Goal: Task Accomplishment & Management: Use online tool/utility

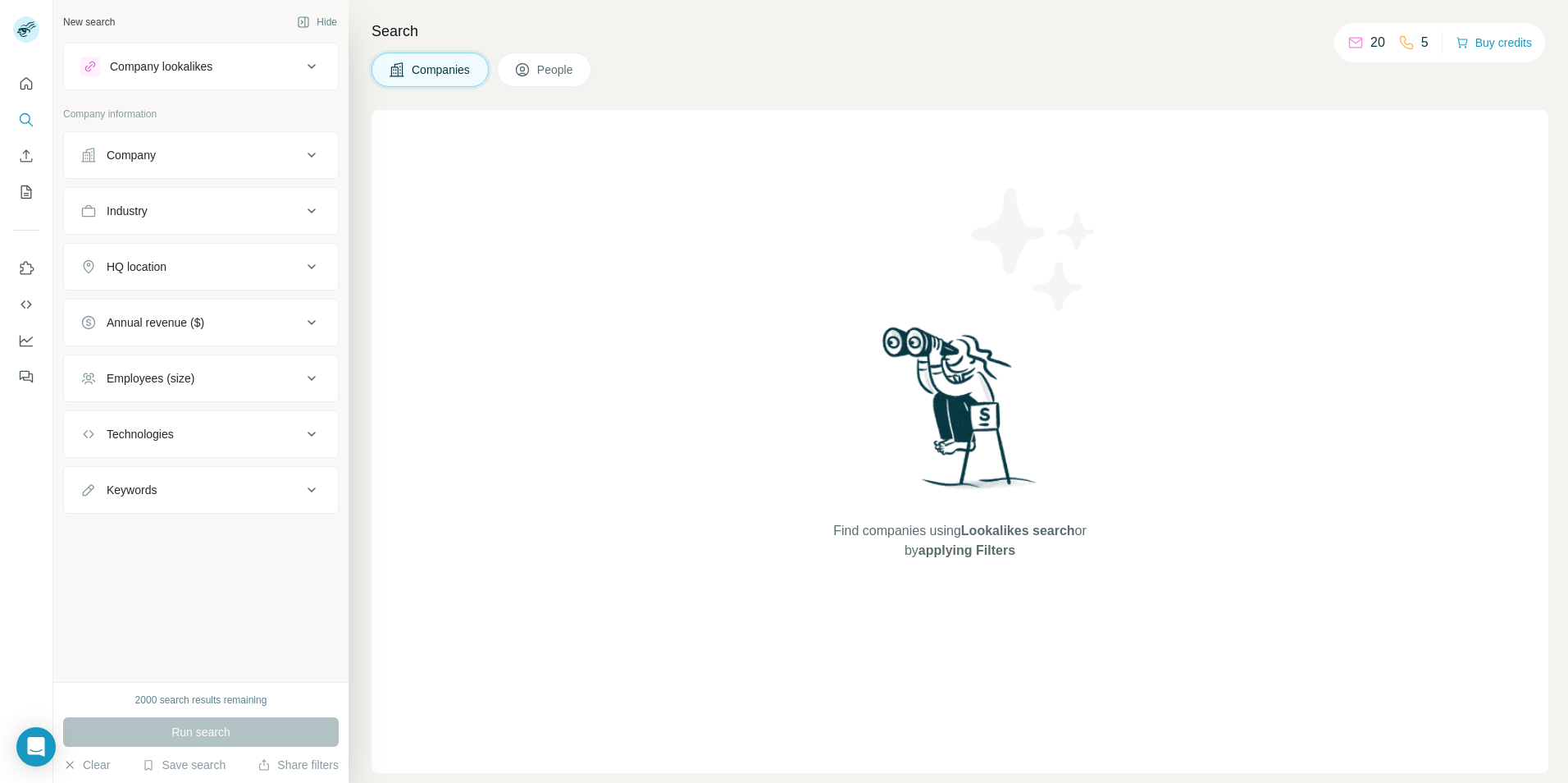
click at [317, 155] on icon at bounding box center [311, 155] width 19 height 19
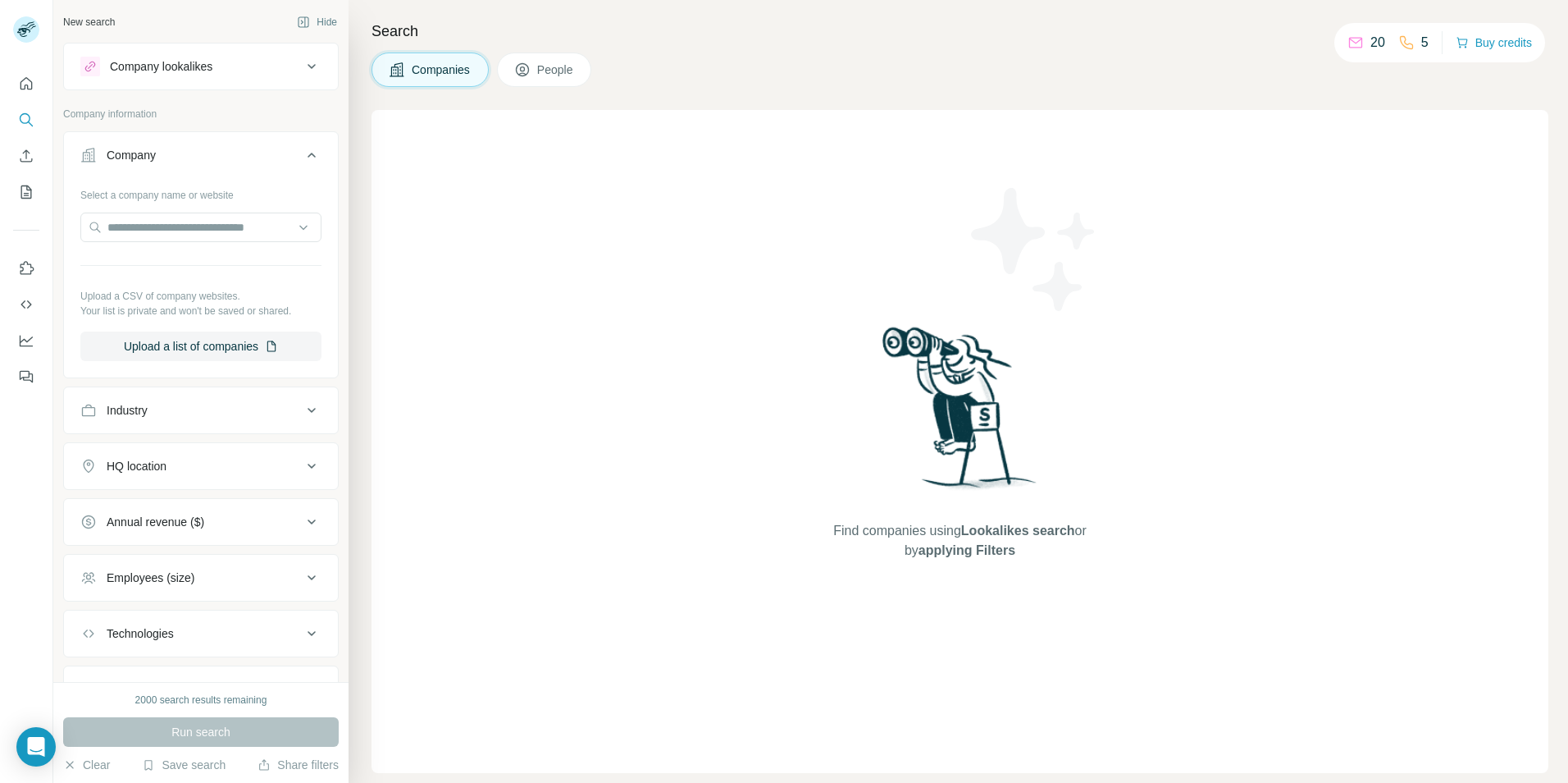
click at [303, 155] on icon at bounding box center [311, 155] width 19 height 19
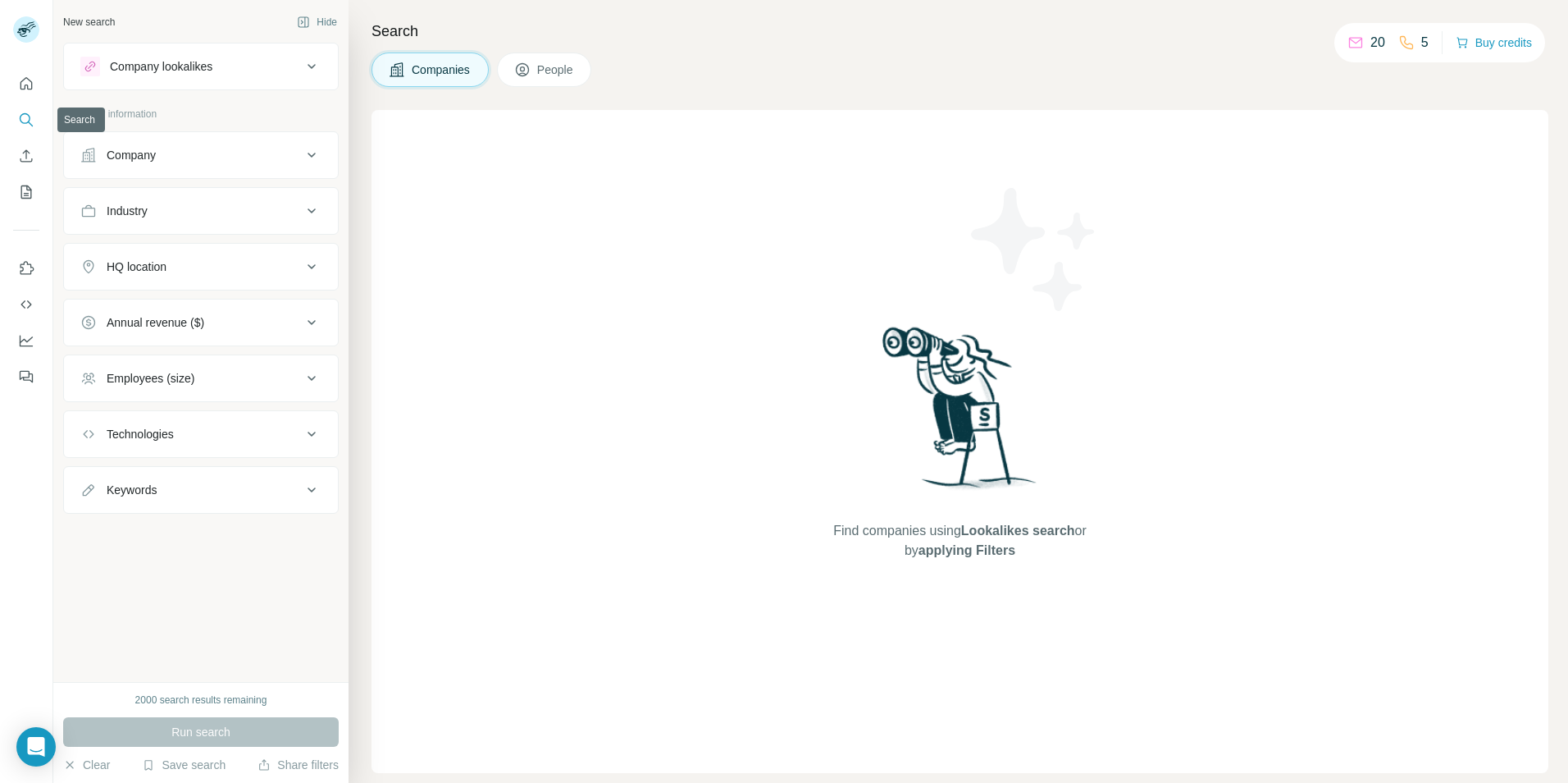
drag, startPoint x: 34, startPoint y: 121, endPoint x: 74, endPoint y: 133, distance: 41.8
drag, startPoint x: 74, startPoint y: 133, endPoint x: 820, endPoint y: 56, distance: 750.0
click at [820, 56] on div "Companies People" at bounding box center [960, 69] width 1177 height 34
click at [27, 275] on icon "Use Surfe on LinkedIn" at bounding box center [27, 269] width 17 height 17
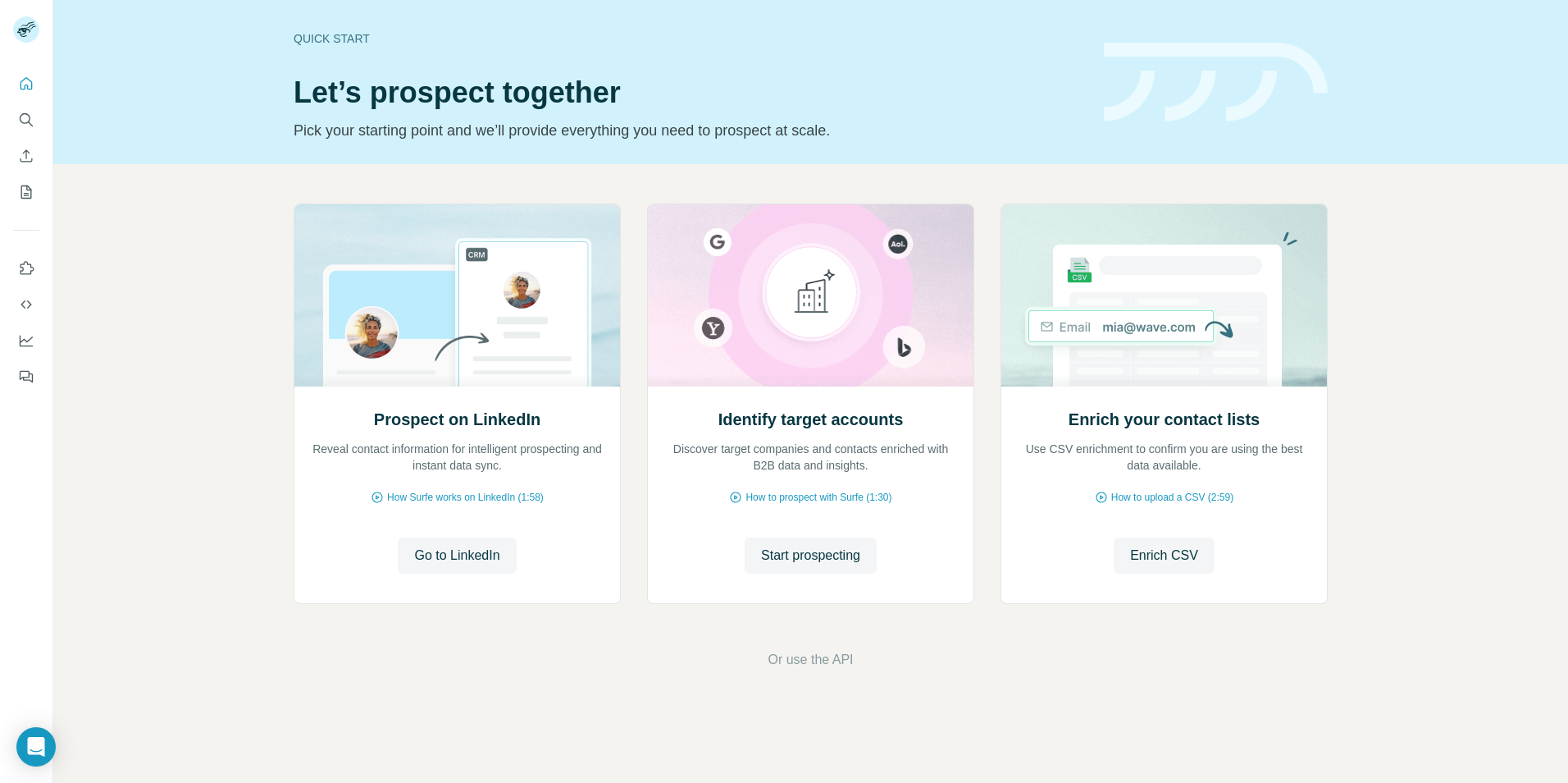
click at [1481, 282] on div "Prospect on LinkedIn Reveal contact information for intelligent prospecting and…" at bounding box center [810, 436] width 1515 height 545
click at [456, 550] on span "Go to LinkedIn" at bounding box center [456, 555] width 86 height 19
